Goal: Transaction & Acquisition: Download file/media

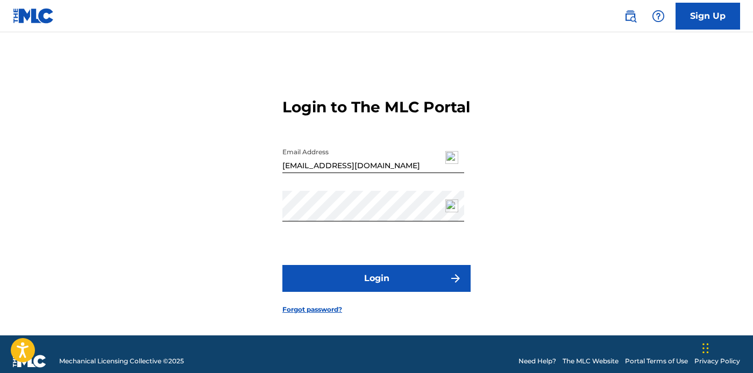
click at [411, 292] on button "Login" at bounding box center [377, 278] width 188 height 27
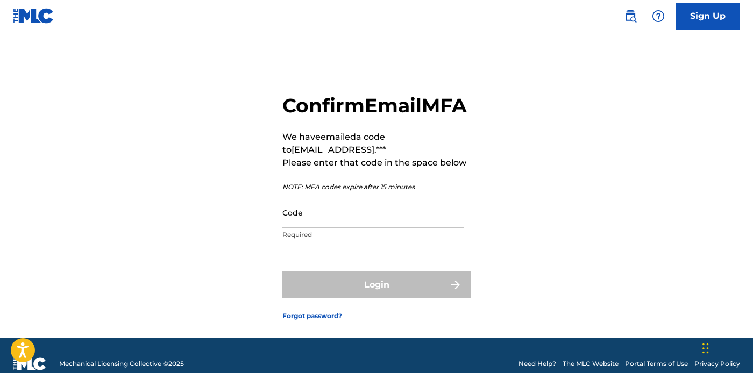
click at [353, 228] on input "Code" at bounding box center [374, 213] width 182 height 31
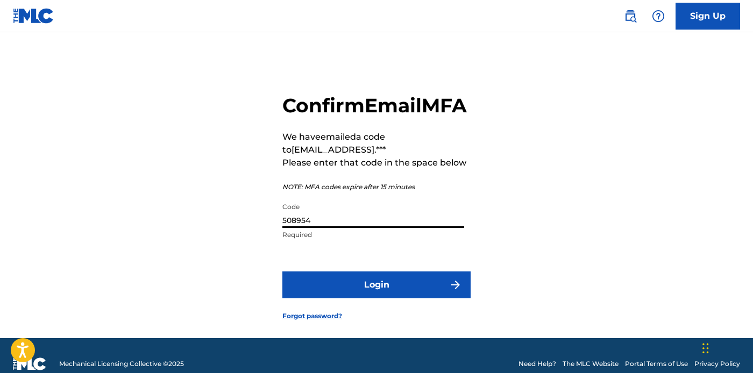
type input "508954"
click at [396, 299] on button "Login" at bounding box center [377, 285] width 188 height 27
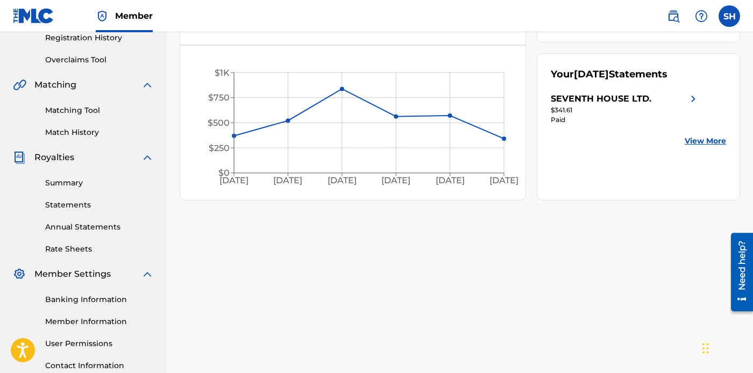
scroll to position [222, 0]
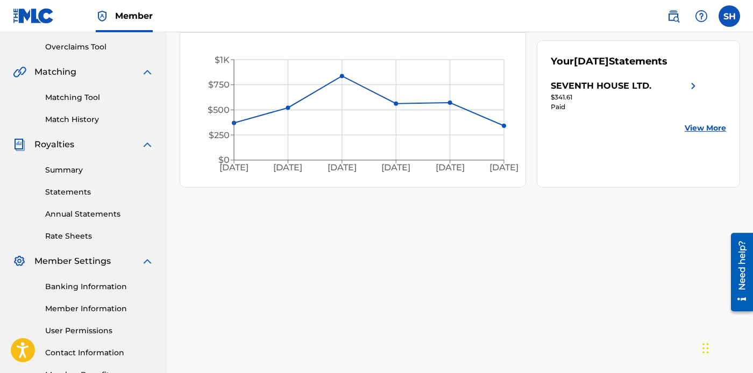
drag, startPoint x: 755, startPoint y: 151, endPoint x: 13, endPoint y: 46, distance: 749.5
click at [62, 191] on link "Statements" at bounding box center [99, 192] width 109 height 11
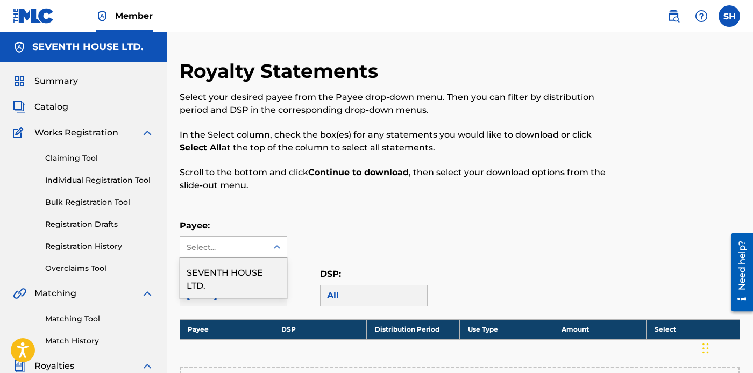
click at [280, 248] on icon at bounding box center [277, 247] width 11 height 11
click at [243, 276] on div "SEVENTH HOUSE LTD." at bounding box center [233, 278] width 107 height 40
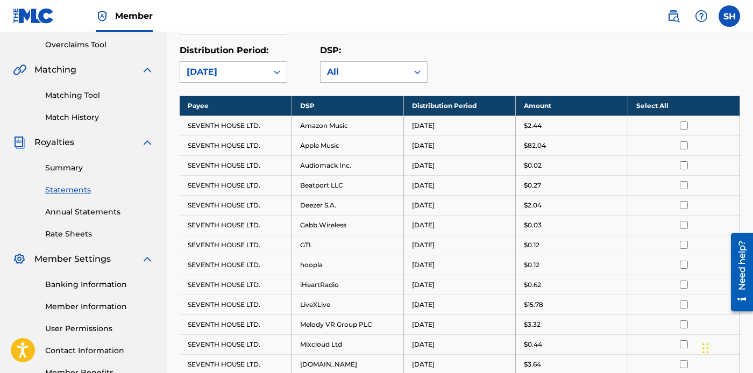
scroll to position [245, 0]
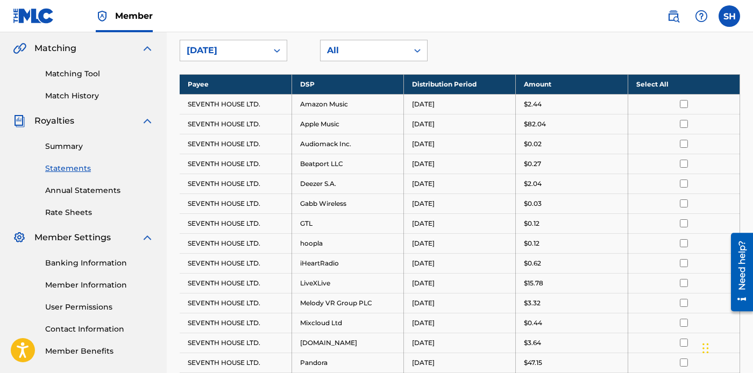
click at [655, 82] on th "Select All" at bounding box center [684, 84] width 112 height 20
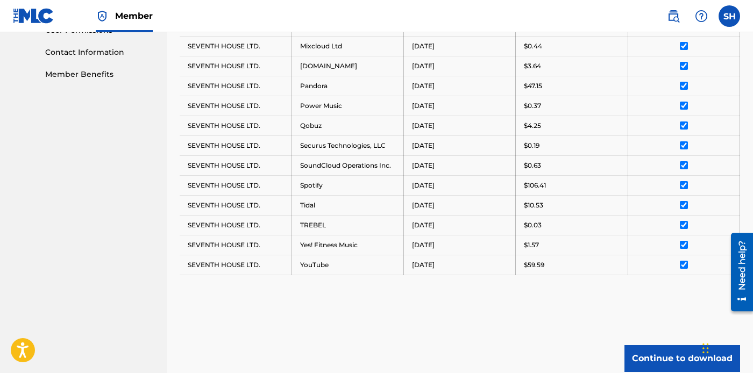
scroll to position [612, 0]
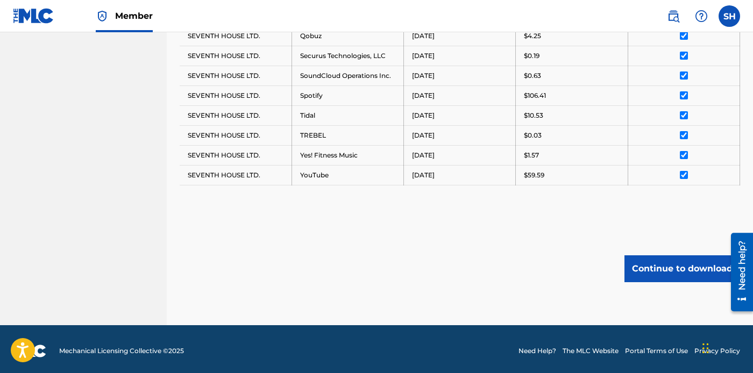
click at [659, 265] on button "Continue to download" at bounding box center [683, 269] width 116 height 27
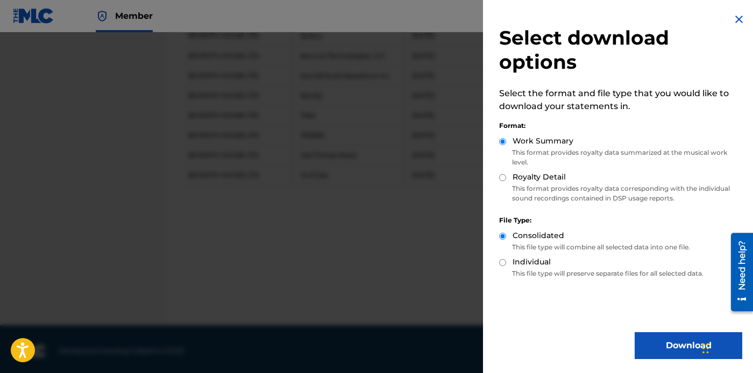
click at [661, 342] on button "Download" at bounding box center [689, 346] width 108 height 27
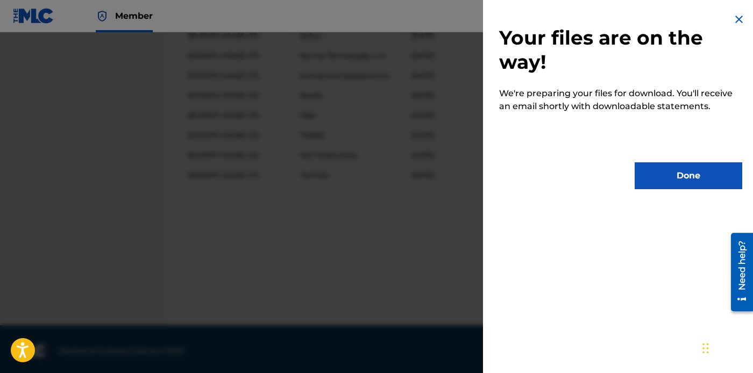
click at [674, 186] on button "Done" at bounding box center [689, 176] width 108 height 27
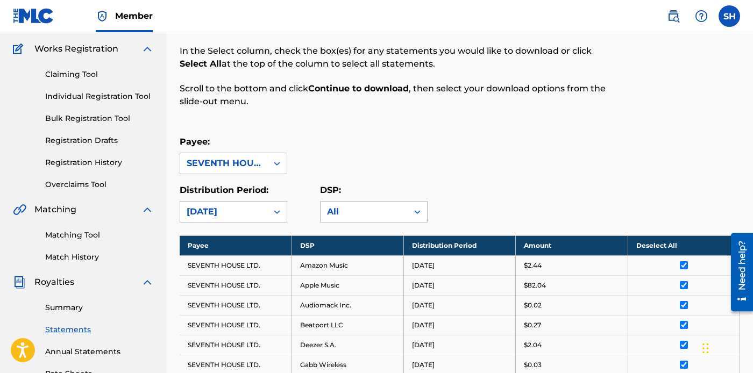
scroll to position [2, 0]
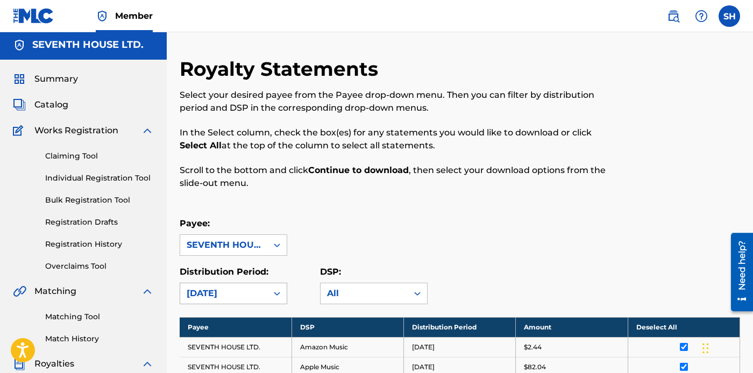
click at [276, 290] on icon at bounding box center [277, 293] width 11 height 11
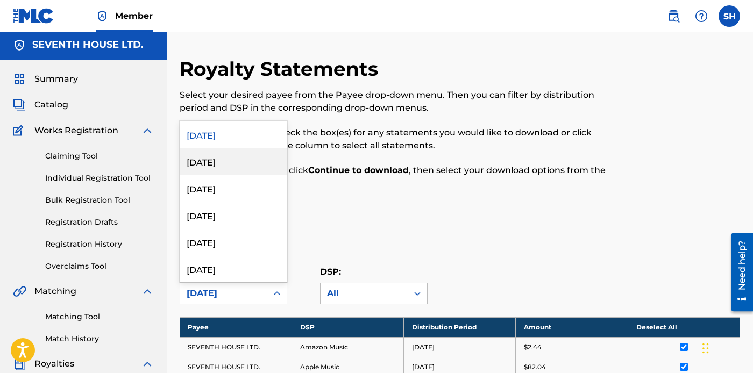
click at [222, 165] on div "[DATE]" at bounding box center [233, 161] width 107 height 27
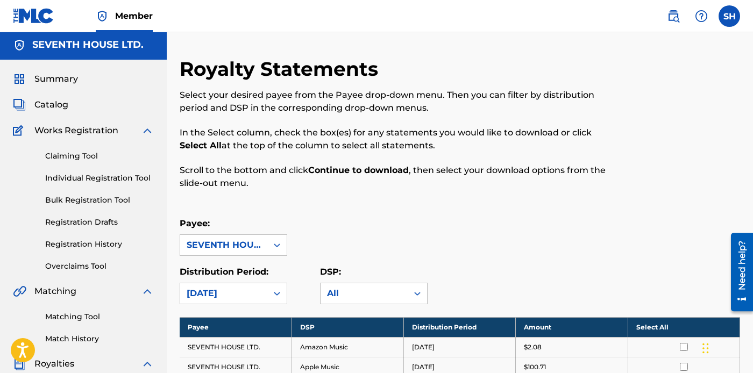
click at [650, 328] on th "Select All" at bounding box center [684, 328] width 112 height 20
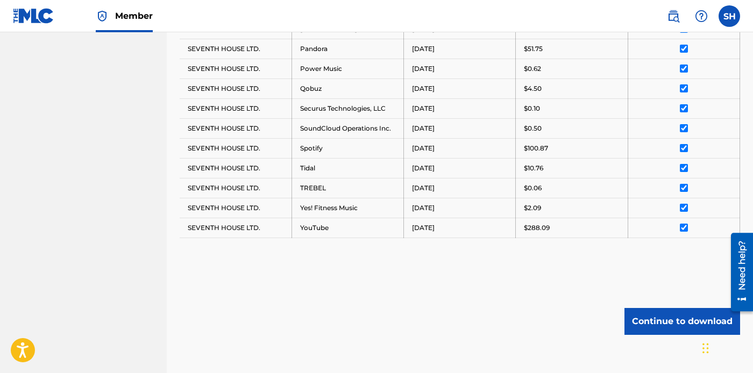
scroll to position [632, 0]
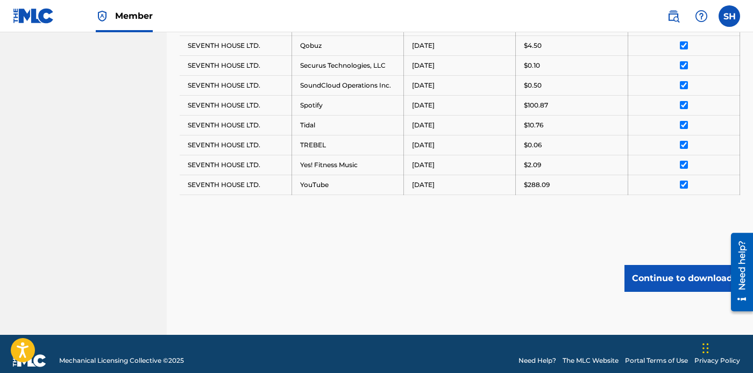
click at [654, 265] on button "Continue to download" at bounding box center [683, 278] width 116 height 27
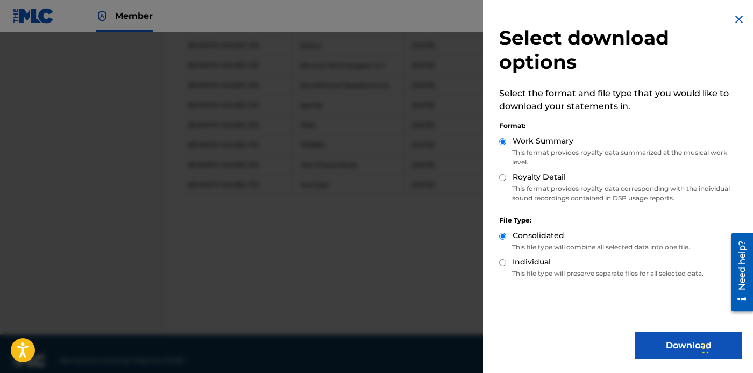
click at [674, 349] on button "Download" at bounding box center [689, 346] width 108 height 27
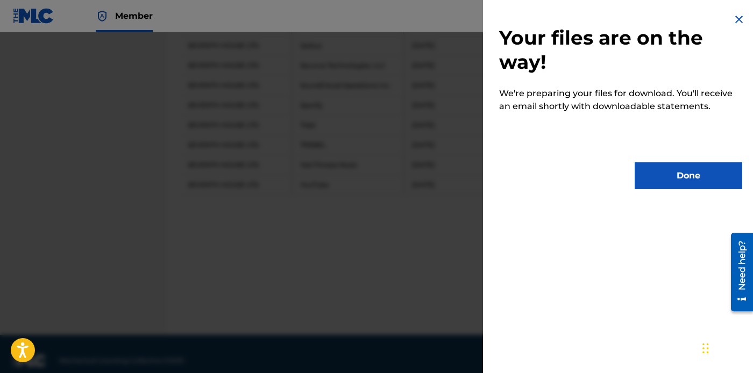
click at [676, 181] on button "Done" at bounding box center [689, 176] width 108 height 27
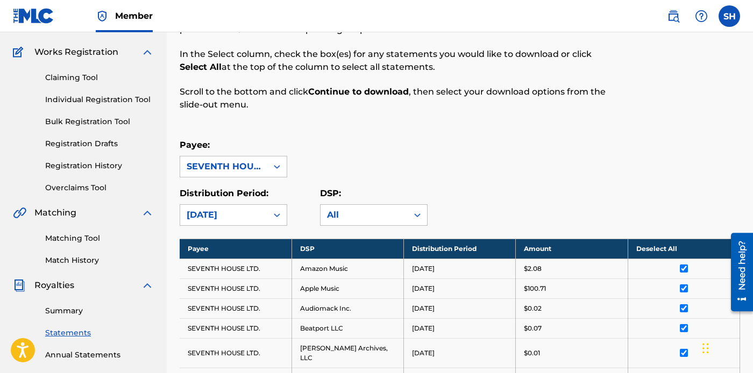
scroll to position [0, 0]
